Goal: Task Accomplishment & Management: Use online tool/utility

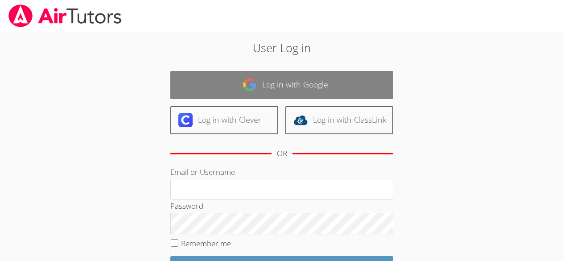
click at [327, 90] on link "Log in with Google" at bounding box center [281, 85] width 223 height 28
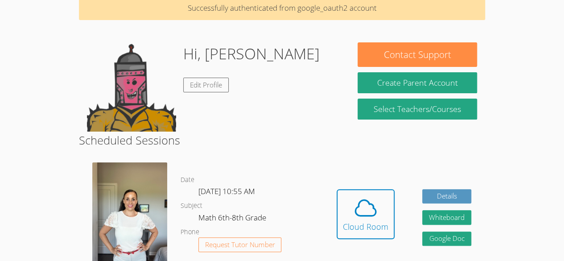
scroll to position [44, 0]
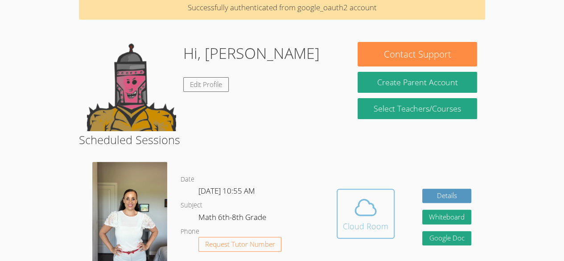
click at [381, 203] on span at bounding box center [365, 207] width 45 height 25
click at [370, 213] on icon at bounding box center [365, 207] width 25 height 25
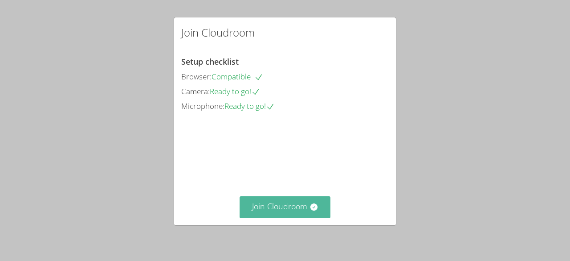
click at [310, 204] on icon at bounding box center [314, 206] width 9 height 9
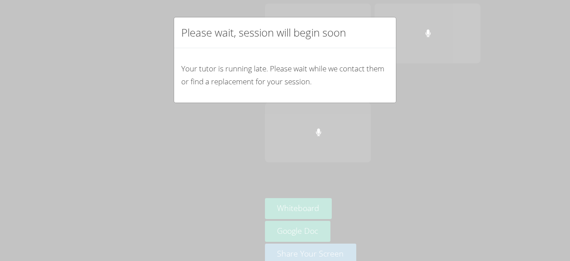
click at [380, 36] on div "Please wait, session will begin soon" at bounding box center [285, 32] width 222 height 31
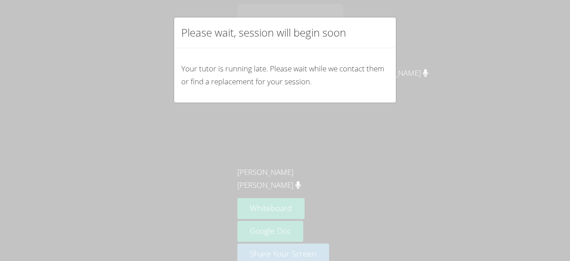
click at [389, 26] on div "Please wait, session will begin soon" at bounding box center [285, 32] width 222 height 31
click at [395, 13] on div "Please wait, session will begin soon Your tutor is running late. Please wait wh…" at bounding box center [285, 130] width 570 height 261
click at [382, 23] on div "Please wait, session will begin soon" at bounding box center [285, 32] width 222 height 31
click at [385, 16] on div "Please wait, session will begin soon Your tutor is running late. Please wait wh…" at bounding box center [285, 130] width 570 height 261
click at [392, 13] on div "Please wait, session will begin soon Your tutor is running late. Please wait wh…" at bounding box center [285, 130] width 570 height 261
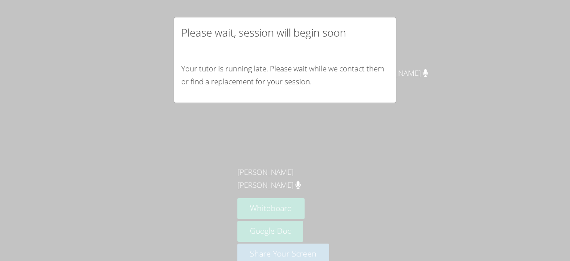
click at [386, 22] on div "Please wait, session will begin soon" at bounding box center [285, 32] width 222 height 31
click at [373, 70] on p "Your tutor is running late. Please wait while we contact them or find a replace…" at bounding box center [285, 75] width 208 height 26
click at [363, 72] on p "Your tutor is running late. Please wait while we contact them or find a replace…" at bounding box center [285, 75] width 208 height 26
click at [371, 76] on p "Your tutor is running late. Please wait while we contact them or find a replace…" at bounding box center [285, 75] width 208 height 26
click at [385, 26] on div "Please wait, session will begin soon" at bounding box center [285, 32] width 222 height 31
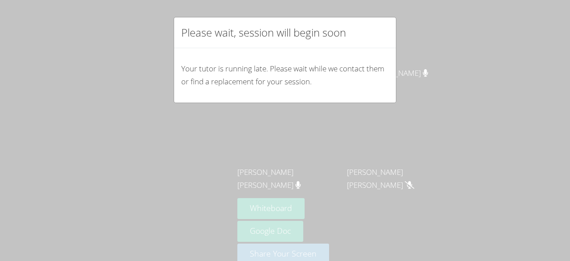
click at [376, 44] on div "Please wait, session will begin soon" at bounding box center [285, 32] width 222 height 31
click at [378, 45] on div "Please wait, session will begin soon" at bounding box center [285, 32] width 222 height 31
click at [387, 41] on div "Please wait, session will begin soon" at bounding box center [285, 32] width 222 height 31
click at [388, 42] on div "Please wait, session will begin soon" at bounding box center [285, 32] width 222 height 31
click at [386, 46] on div "Please wait, session will begin soon" at bounding box center [285, 32] width 222 height 31
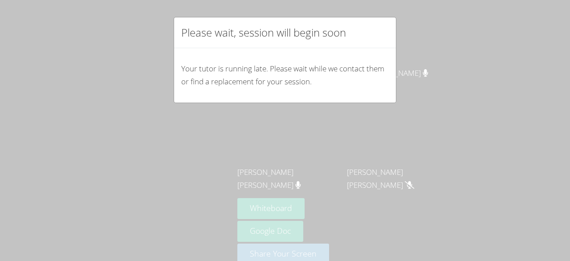
click at [393, 16] on div "Please wait, session will begin soon Your tutor is running late. Please wait wh…" at bounding box center [285, 130] width 570 height 261
click at [396, 14] on div "Please wait, session will begin soon Your tutor is running late. Please wait wh…" at bounding box center [285, 130] width 570 height 261
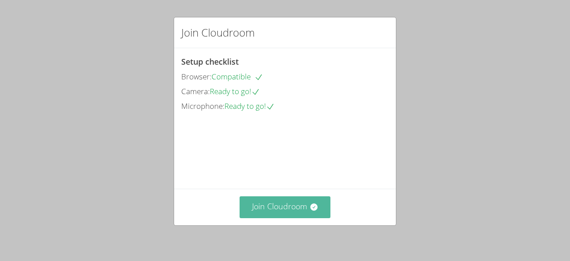
click at [310, 206] on icon at bounding box center [313, 206] width 7 height 7
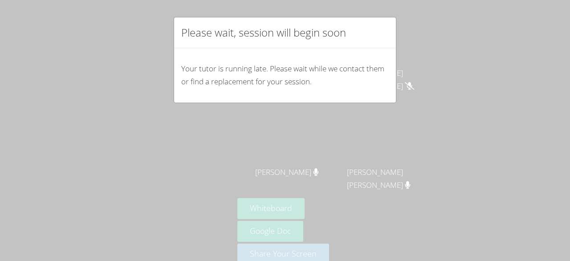
click at [387, 27] on div "Please wait, session will begin soon" at bounding box center [285, 32] width 222 height 31
click at [379, 14] on div "Please wait, session will begin soon Your tutor is running late. Please wait wh…" at bounding box center [285, 130] width 570 height 261
click at [386, 15] on div "Please wait, session will begin soon Your tutor is running late. Please wait wh…" at bounding box center [285, 130] width 570 height 261
click at [381, 25] on div "Please wait, session will begin soon" at bounding box center [285, 32] width 222 height 31
click at [376, 30] on div "Please wait, session will begin soon" at bounding box center [285, 32] width 222 height 31
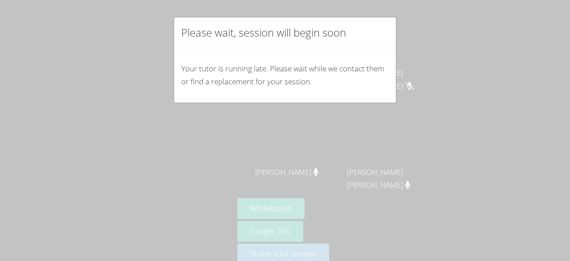
click at [376, 59] on div "Your tutor is running late. Please wait while we contact them or find a replace…" at bounding box center [285, 75] width 222 height 54
click at [380, 53] on div "Your tutor is running late. Please wait while we contact them or find a replace…" at bounding box center [285, 75] width 222 height 54
click at [381, 56] on div "Your tutor is running late. Please wait while we contact them or find a replace…" at bounding box center [285, 75] width 222 height 54
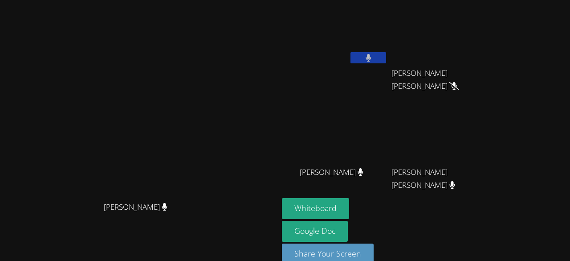
click at [372, 60] on icon at bounding box center [369, 58] width 6 height 8
click at [386, 56] on button at bounding box center [369, 57] width 36 height 11
click at [386, 61] on button at bounding box center [369, 57] width 36 height 11
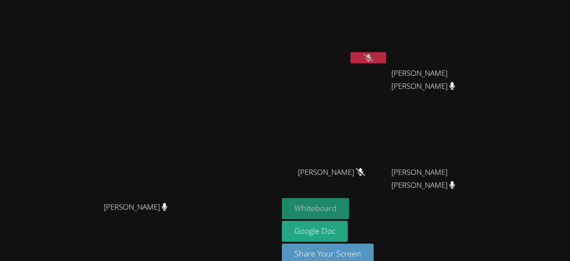
click at [349, 207] on button "Whiteboard" at bounding box center [315, 208] width 67 height 21
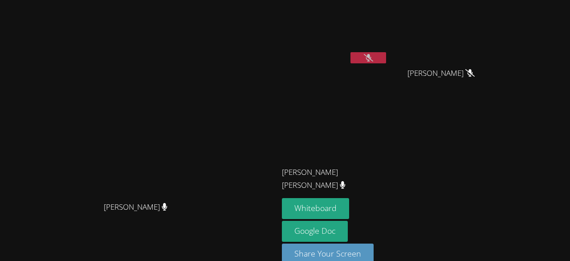
click at [386, 59] on button at bounding box center [369, 57] width 36 height 11
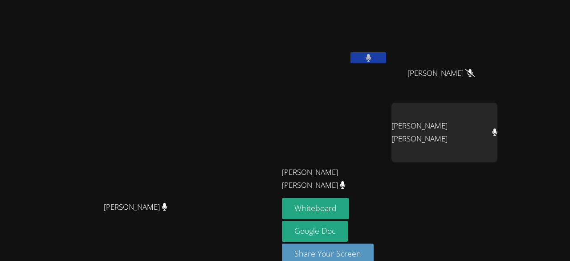
click at [386, 58] on button at bounding box center [369, 57] width 36 height 11
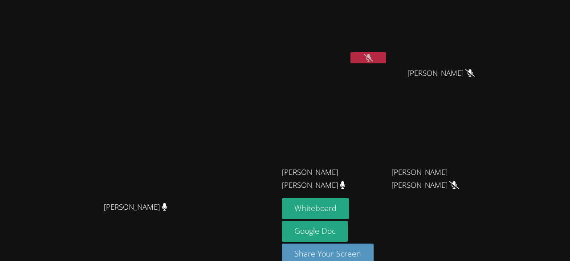
click at [373, 59] on icon at bounding box center [368, 58] width 9 height 8
click at [386, 60] on button at bounding box center [369, 57] width 36 height 11
click at [386, 62] on button at bounding box center [369, 57] width 36 height 11
click at [372, 60] on icon at bounding box center [369, 58] width 6 height 8
click at [373, 59] on icon at bounding box center [368, 58] width 9 height 8
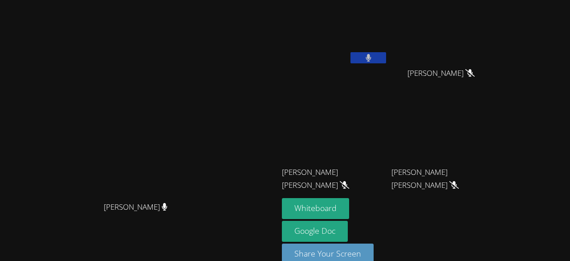
click at [386, 59] on button at bounding box center [369, 57] width 36 height 11
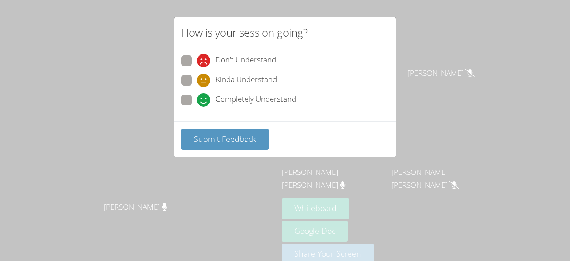
click at [197, 107] on span at bounding box center [197, 107] width 0 height 0
click at [197, 97] on input "Completely Understand" at bounding box center [201, 98] width 8 height 8
radio input "true"
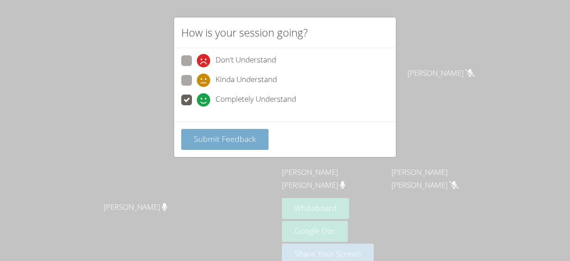
click at [240, 139] on span "Submit Feedback" at bounding box center [225, 138] width 62 height 11
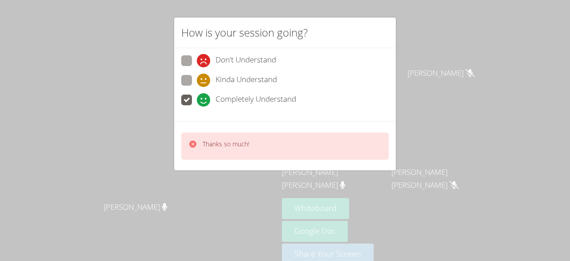
click at [240, 139] on p "Thanks so much!" at bounding box center [226, 143] width 47 height 9
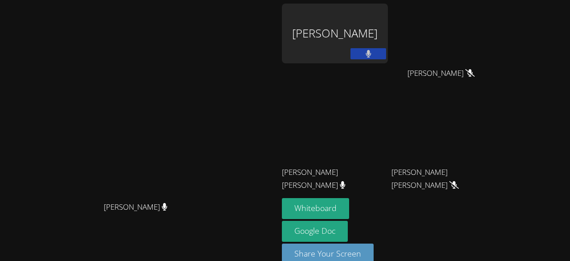
click at [372, 54] on icon at bounding box center [369, 54] width 6 height 8
